Goal: Navigation & Orientation: Find specific page/section

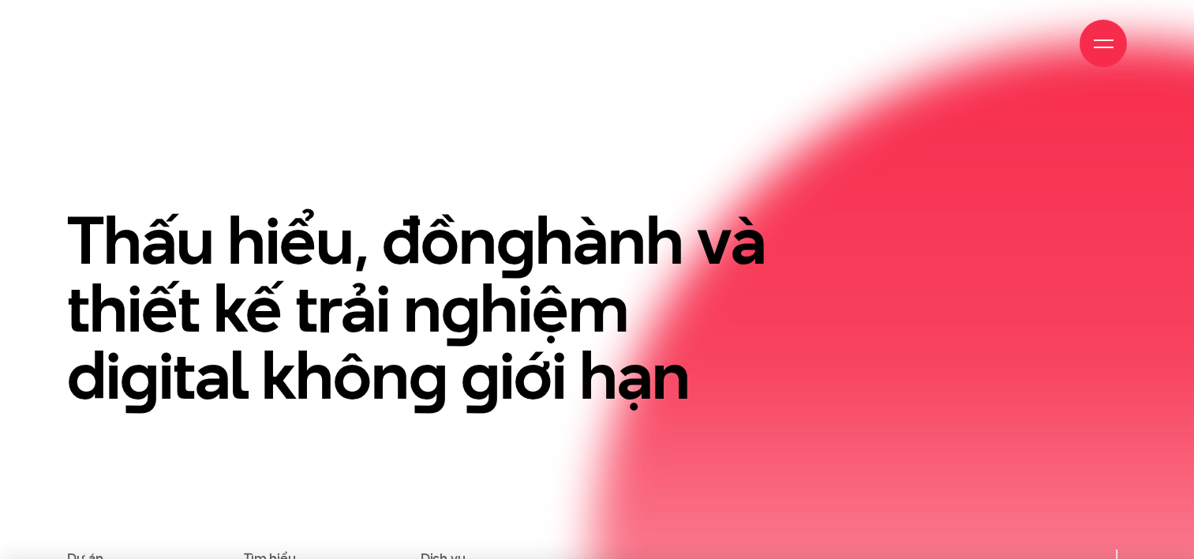
scroll to position [174, 0]
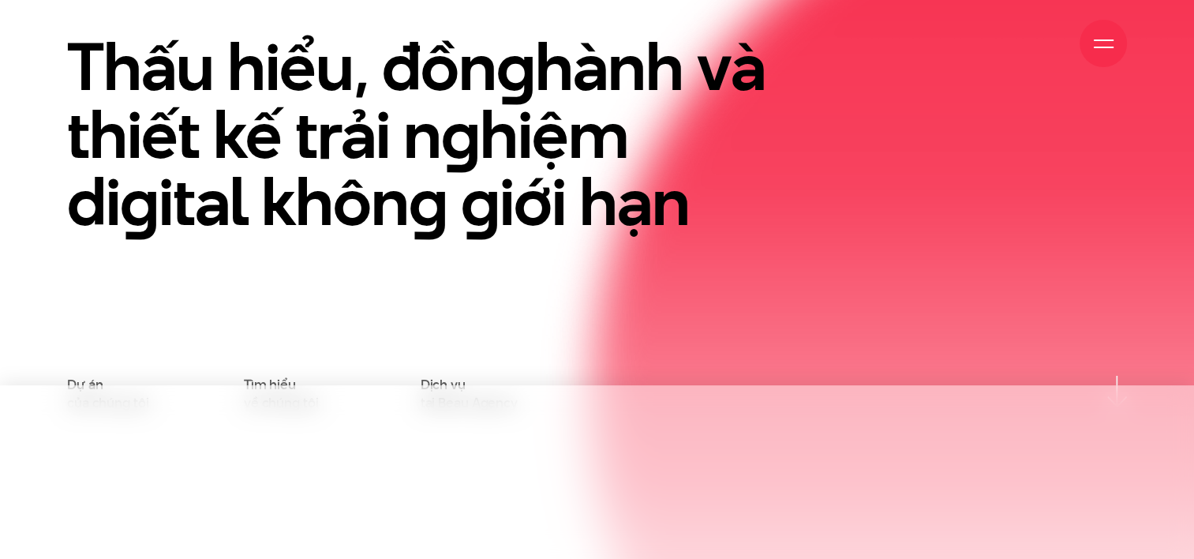
click at [1111, 159] on div "Thấu hiểu, đồn g hành và thiết kế trải n g hiệm di g ital khôn g g iới hạn" at bounding box center [596, 204] width 1083 height 342
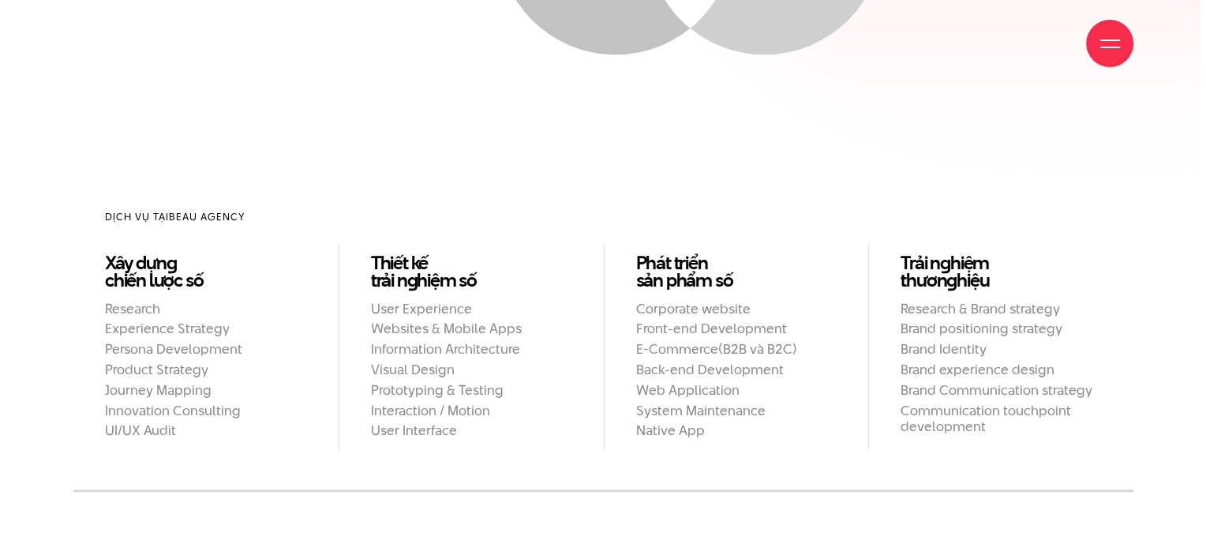
scroll to position [1311, 0]
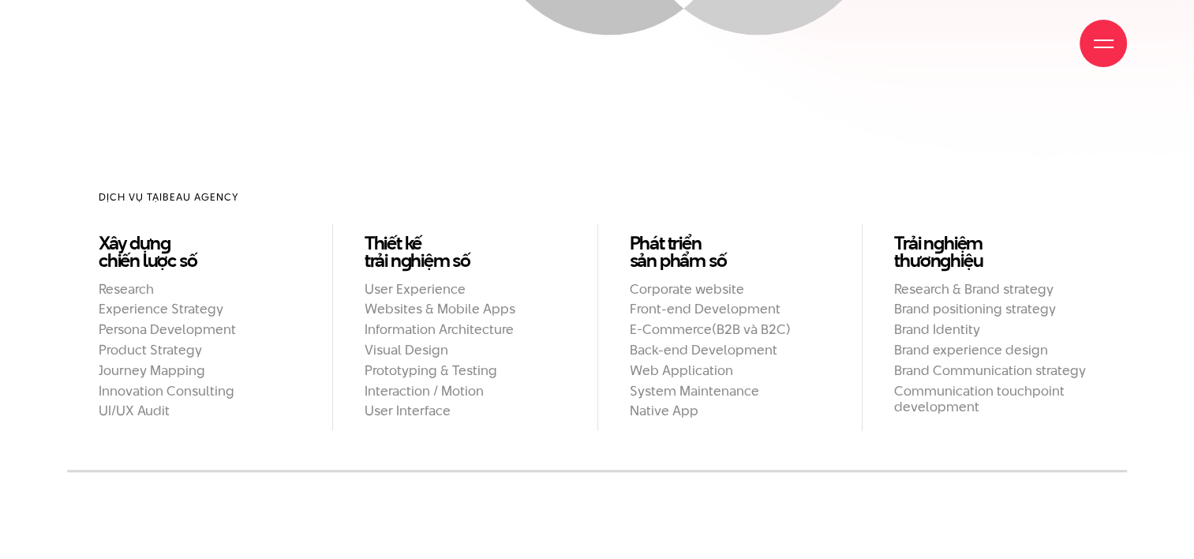
click at [1106, 52] on div at bounding box center [1104, 44] width 20 height 20
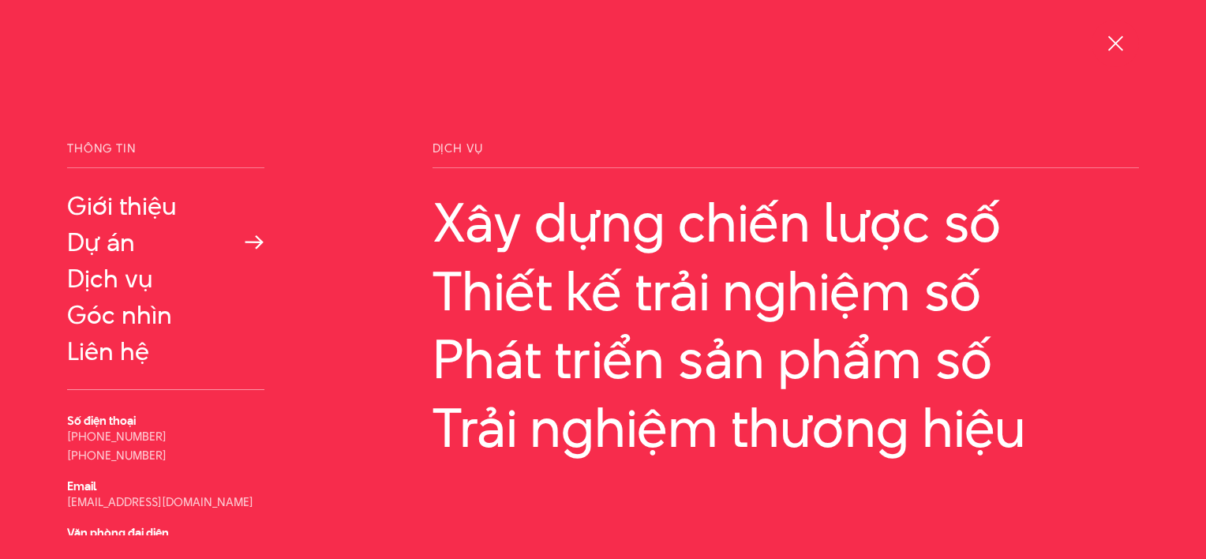
click at [91, 245] on link "Dự án" at bounding box center [165, 242] width 197 height 28
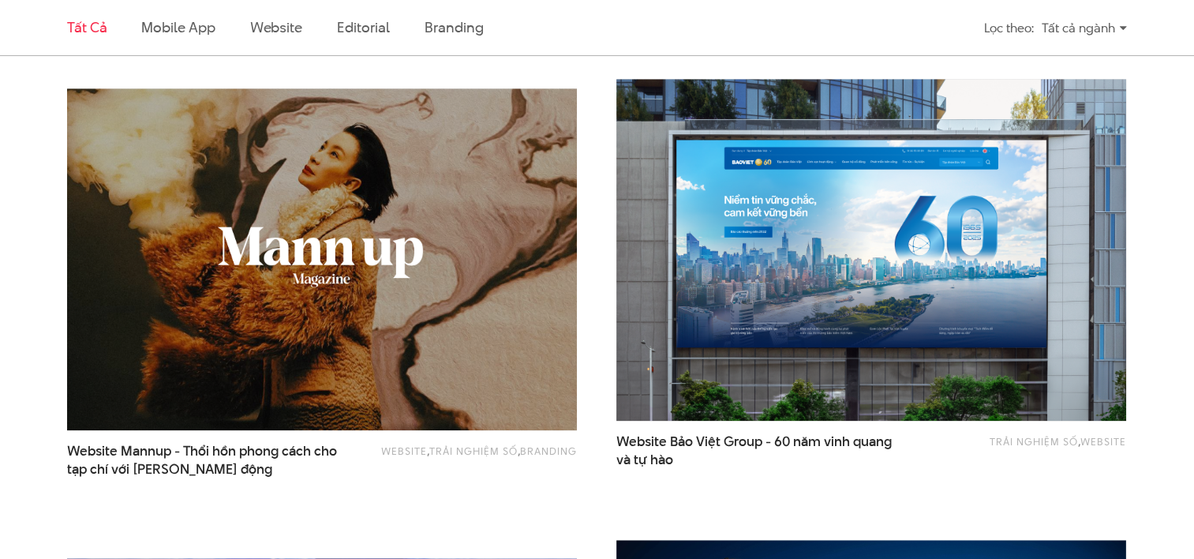
scroll to position [1424, 0]
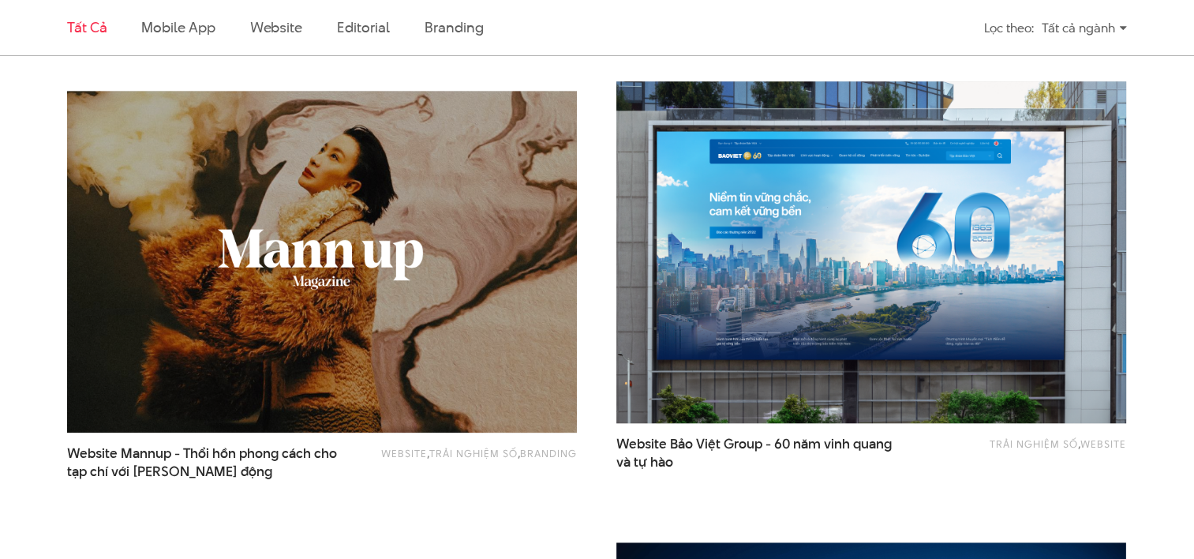
click at [986, 268] on img at bounding box center [871, 252] width 561 height 376
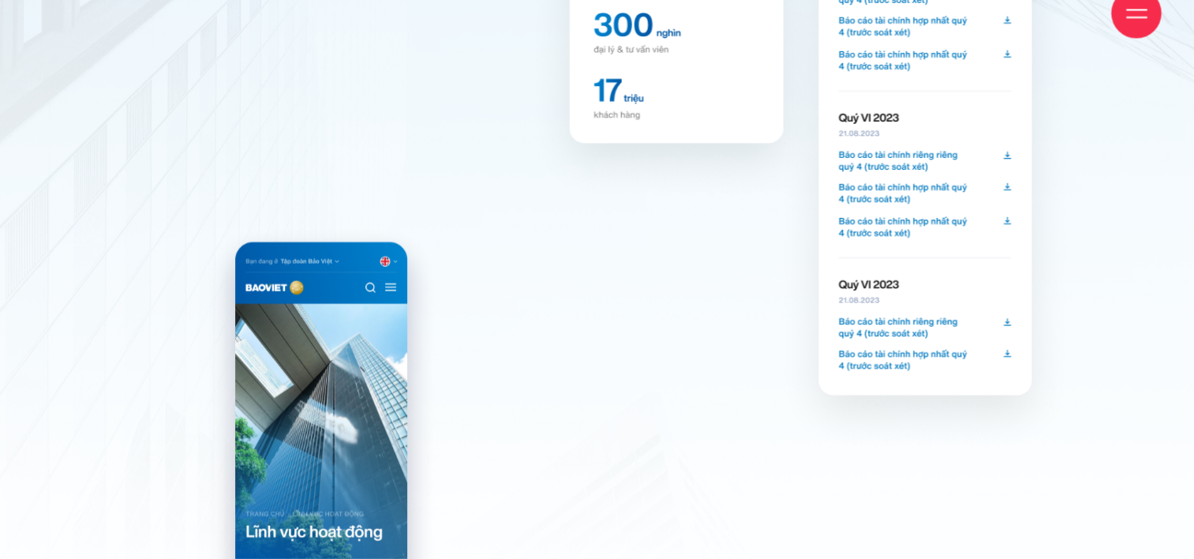
scroll to position [8659, 0]
